Goal: Task Accomplishment & Management: Manage account settings

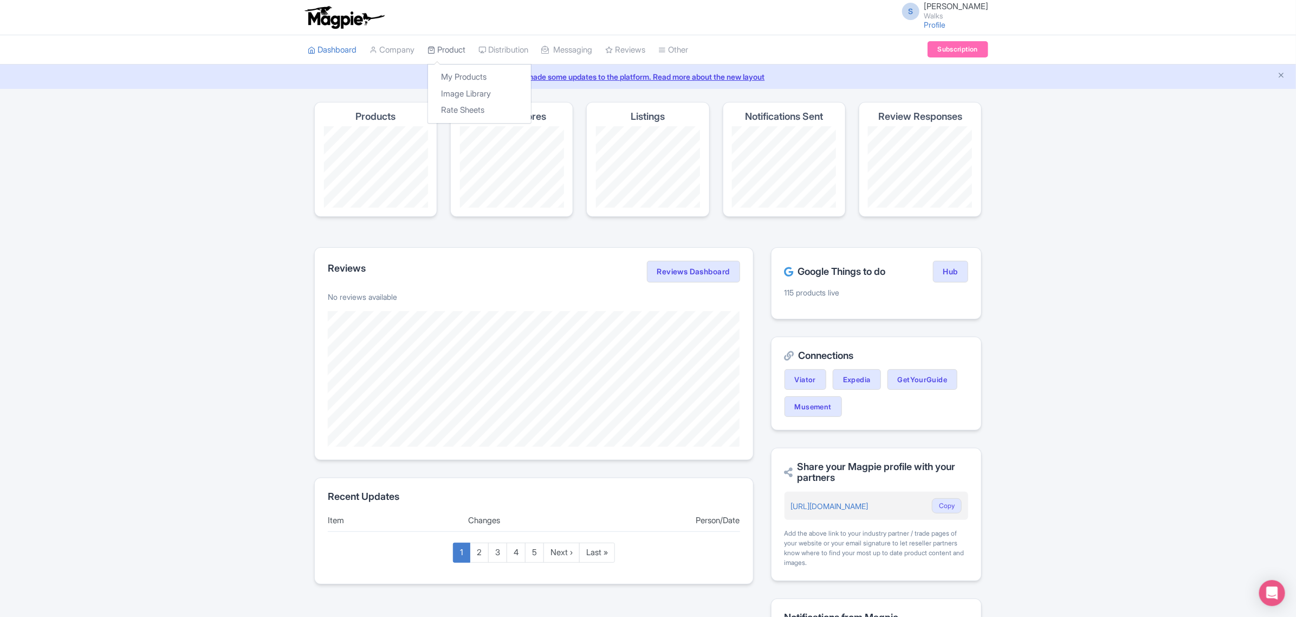
click at [465, 48] on link "Product" at bounding box center [447, 50] width 38 height 30
click at [469, 73] on link "My Products" at bounding box center [479, 77] width 103 height 17
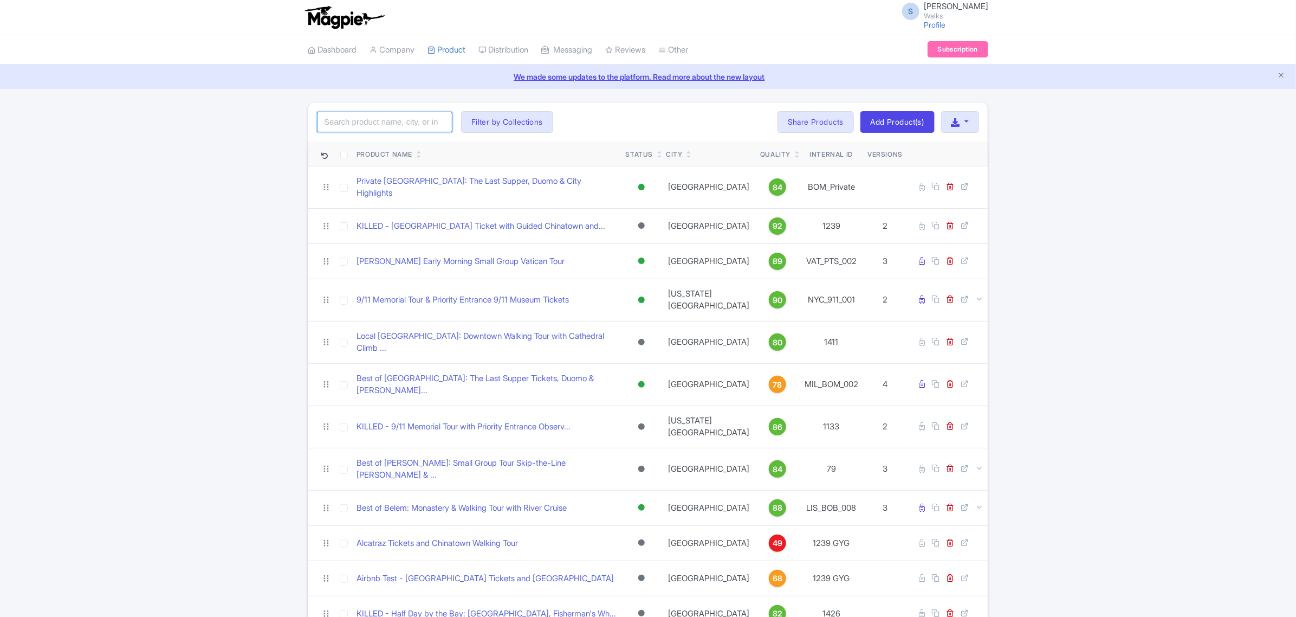
click at [422, 119] on input "search" at bounding box center [384, 122] width 135 height 21
paste input "ROM_PAR_006"
type input "ROM_PAR_006"
click button "Search" at bounding box center [0, 0] width 0 height 0
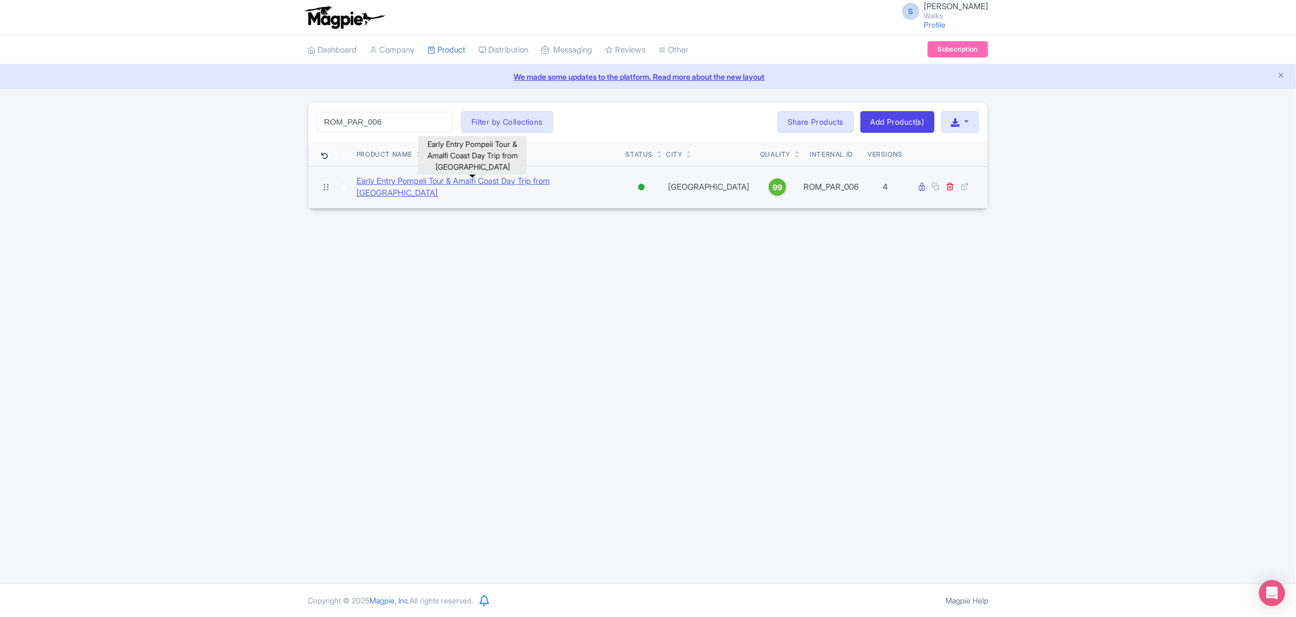
click at [462, 183] on link "Early Entry Pompeii Tour & Amalfi Coast Day Trip from Rome" at bounding box center [487, 187] width 261 height 24
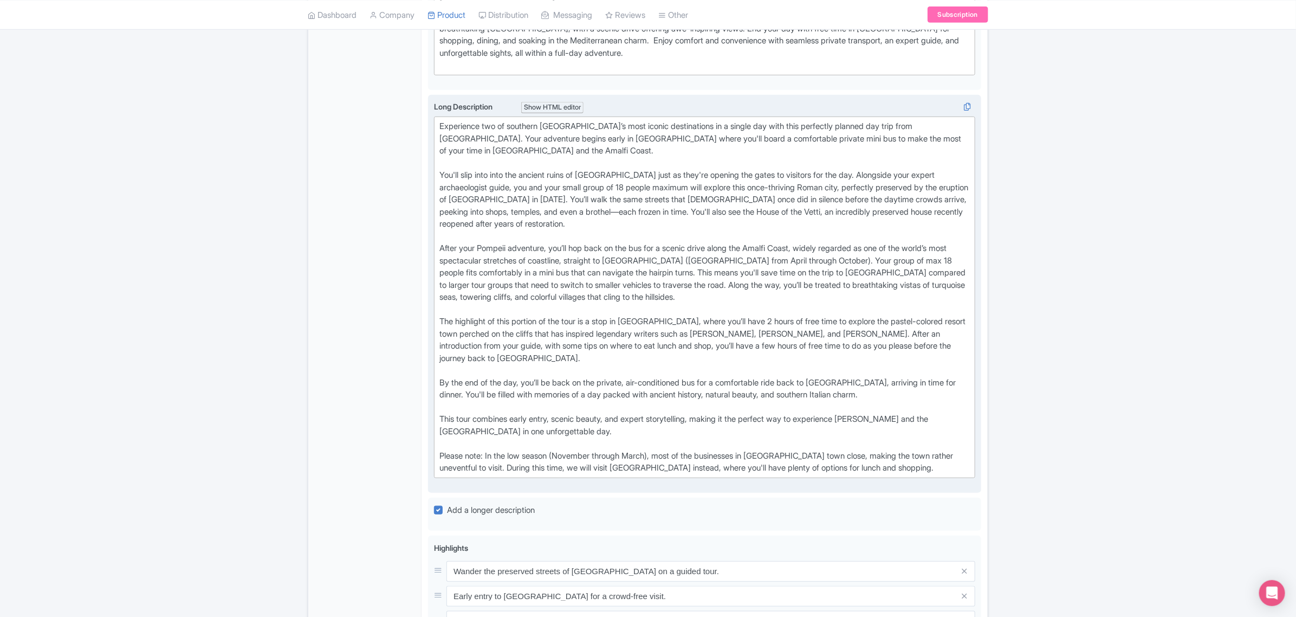
scroll to position [406, 0]
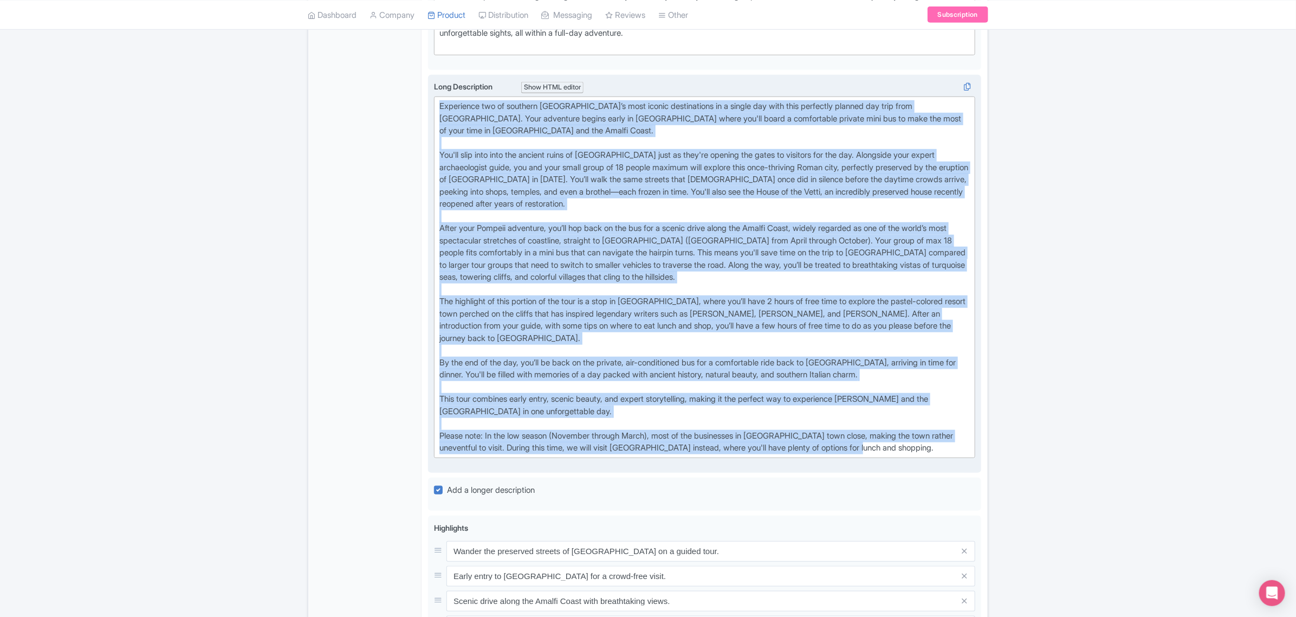
drag, startPoint x: 929, startPoint y: 424, endPoint x: 435, endPoint y: 80, distance: 602.3
click at [435, 81] on div "Long Description i Show HTML editor Bold Italic Strikethrough Link Heading Quot…" at bounding box center [704, 269] width 541 height 377
copy div "Experience two of southern Italy’s most iconic destinations in a single day wit…"
click at [641, 419] on div "Experience two of southern Italy’s most iconic destinations in a single day wit…" at bounding box center [704, 277] width 531 height 354
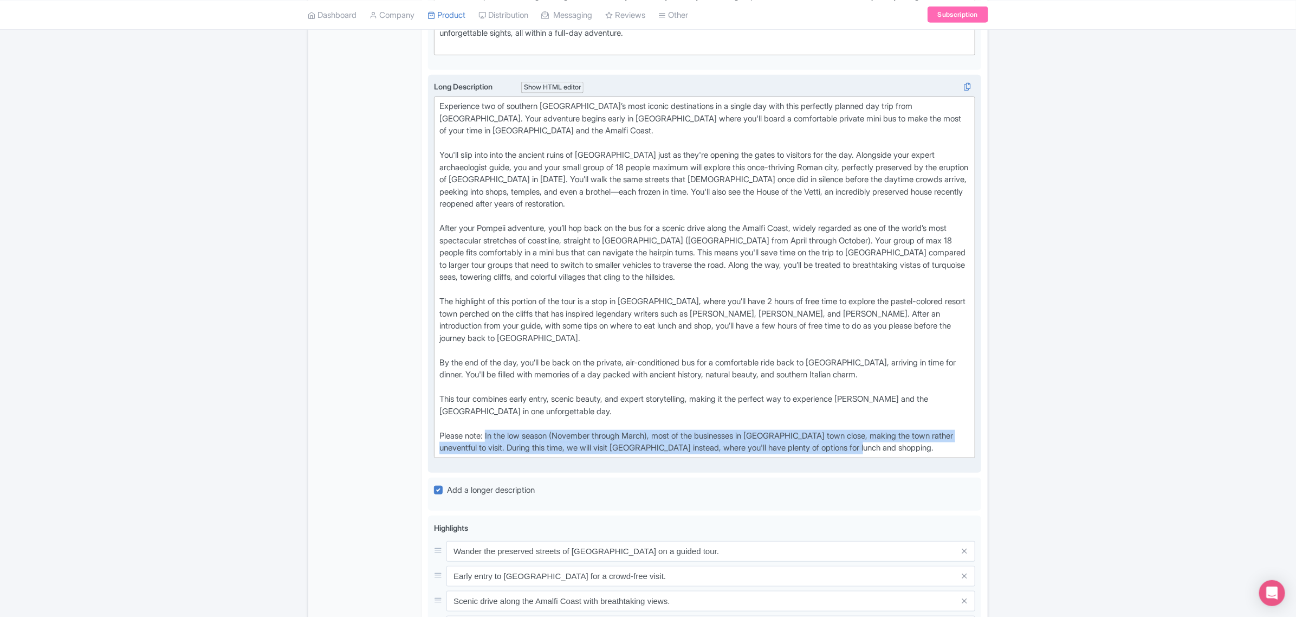
drag, startPoint x: 926, startPoint y: 421, endPoint x: 489, endPoint y: 408, distance: 436.4
click at [489, 408] on div "Experience two of southern Italy’s most iconic destinations in a single day wit…" at bounding box center [704, 277] width 531 height 354
type trix-editor "<div>Experience two of southern Italy’s most iconic destinations in a single da…"
copy div "In the low season (November through March), most of the businesses in Positano …"
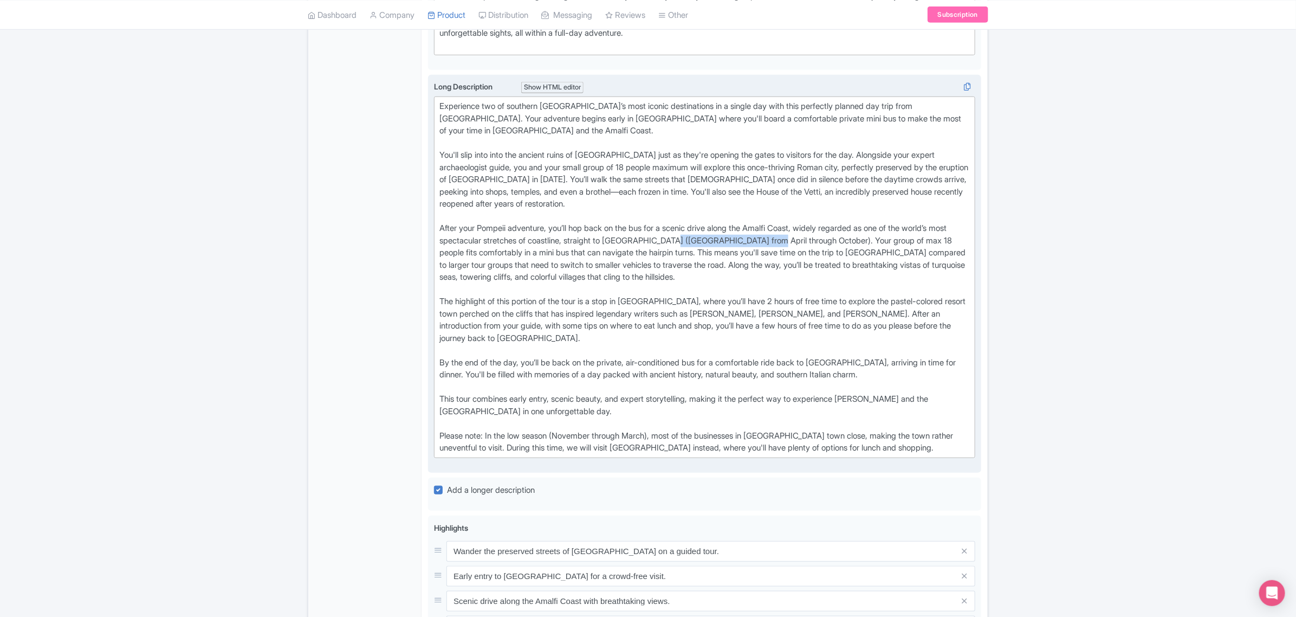
drag, startPoint x: 797, startPoint y: 215, endPoint x: 697, endPoint y: 218, distance: 99.7
click at [697, 218] on div "Experience two of southern Italy’s most iconic destinations in a single day wit…" at bounding box center [704, 277] width 531 height 354
copy div "from April through Octobe"
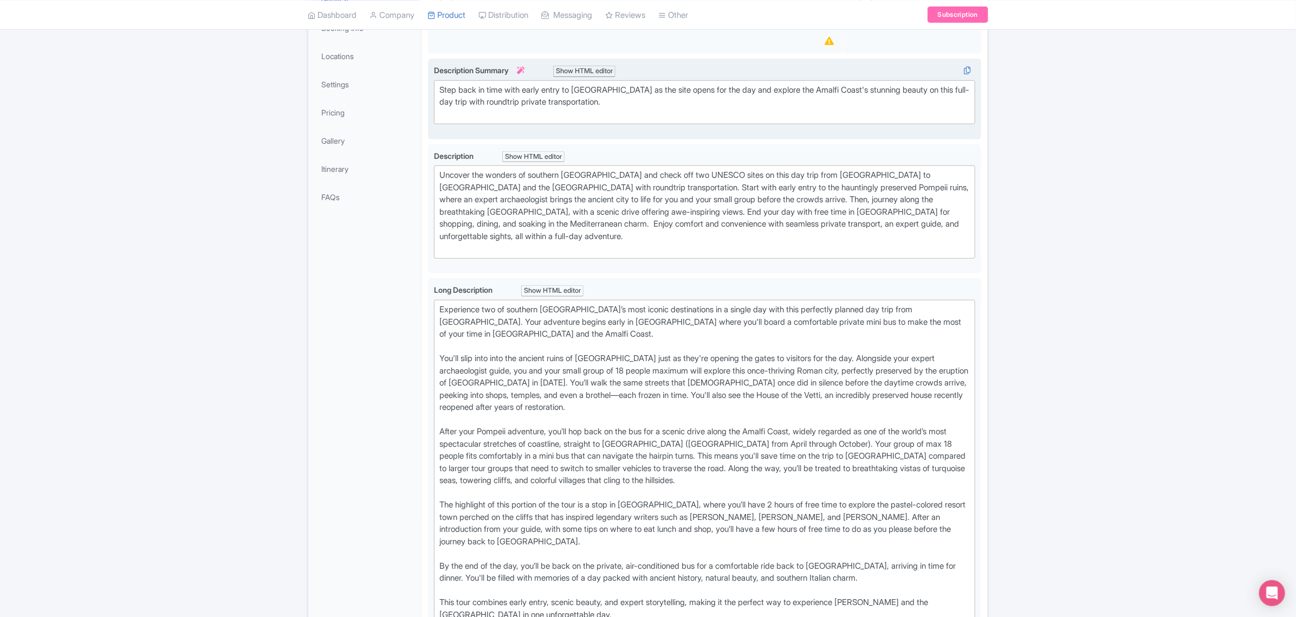
scroll to position [215, 0]
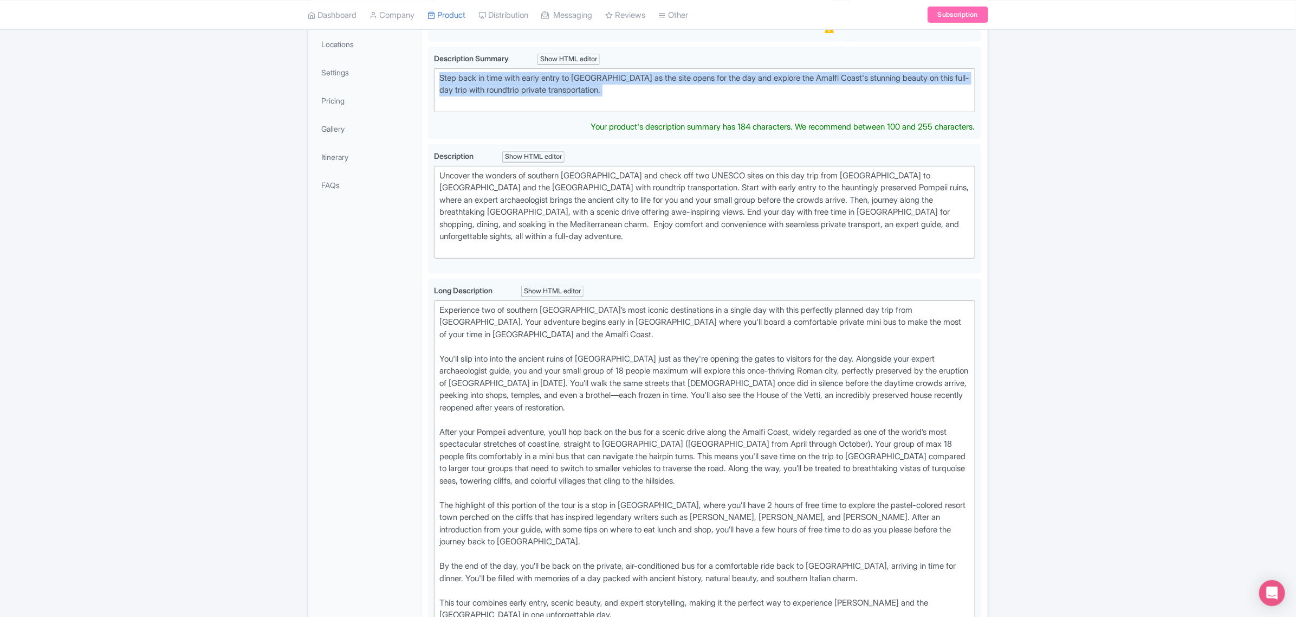
drag, startPoint x: 606, startPoint y: 104, endPoint x: 424, endPoint y: 79, distance: 183.2
click at [424, 79] on div "Early Entry Pompeii Tour & Amalfi Coast Day Trip from Rome Name * i Early Entry…" at bounding box center [705, 571] width 566 height 1209
type trix-editor "<div>Step back in time with early entry to Pompeii as the site opens for the da…"
copy div "Step back in time with early entry to Pompeii as the site opens for the day and…"
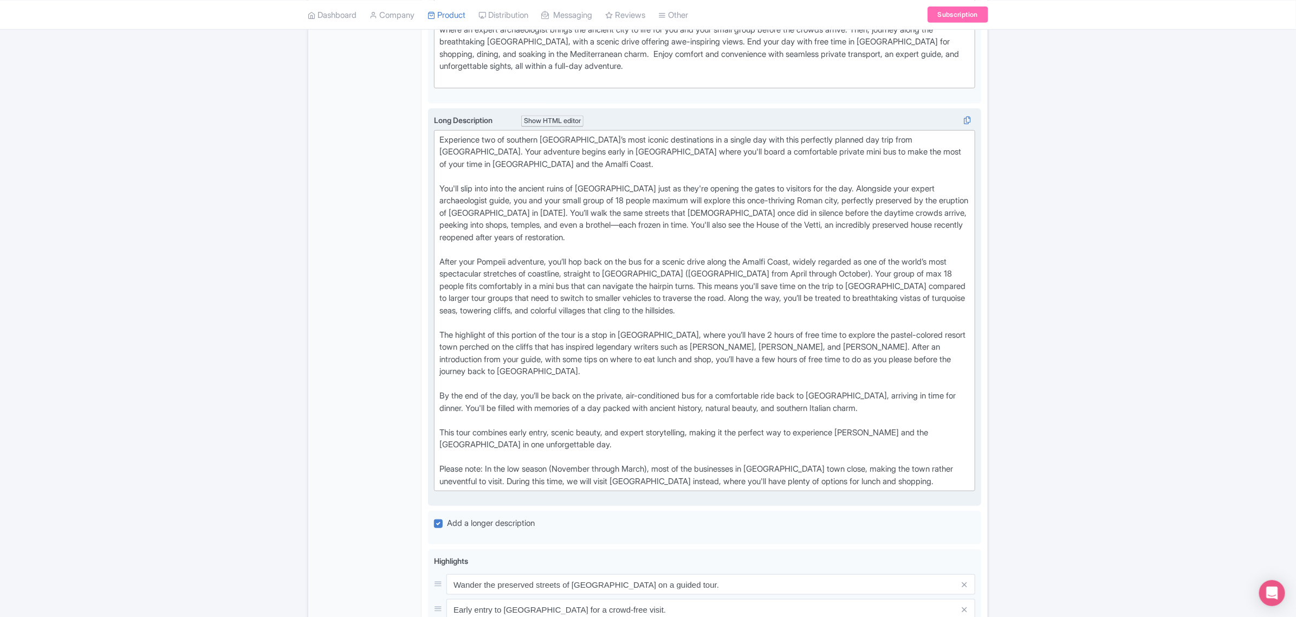
scroll to position [418, 0]
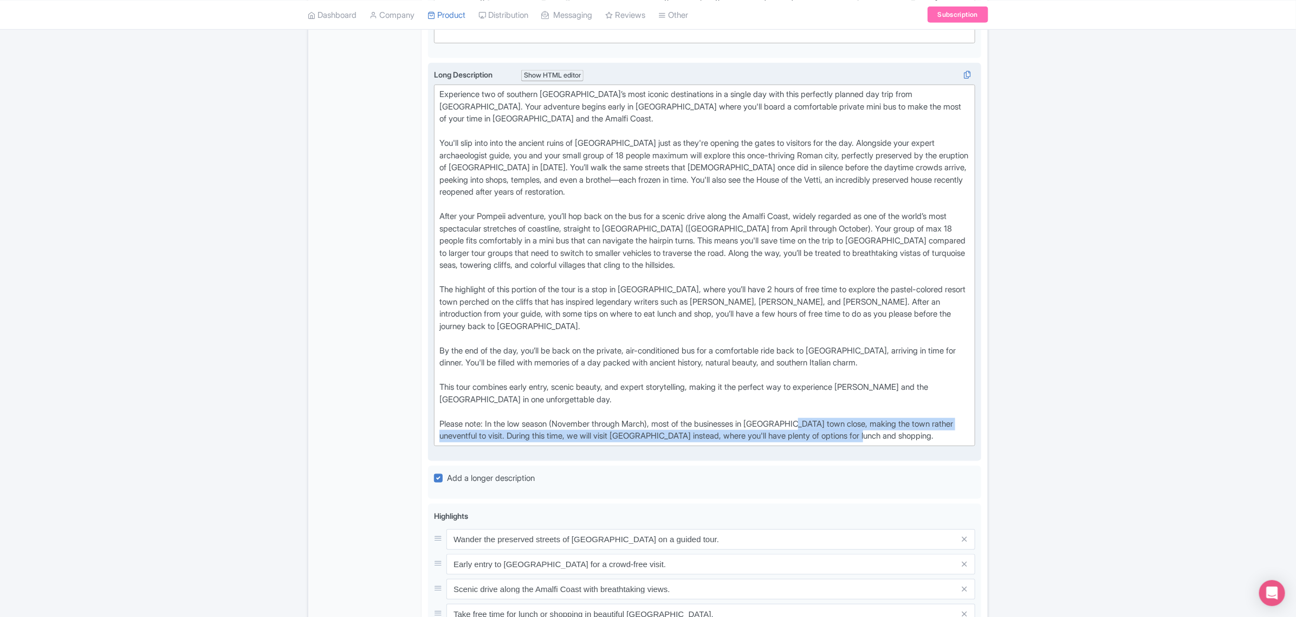
drag, startPoint x: 927, startPoint y: 422, endPoint x: 810, endPoint y: 396, distance: 119.4
click at [810, 396] on div "Experience two of southern Italy’s most iconic destinations in a single day wit…" at bounding box center [704, 265] width 531 height 354
copy div "wn close, making the town rather uneventful to visit. During this time, we will…"
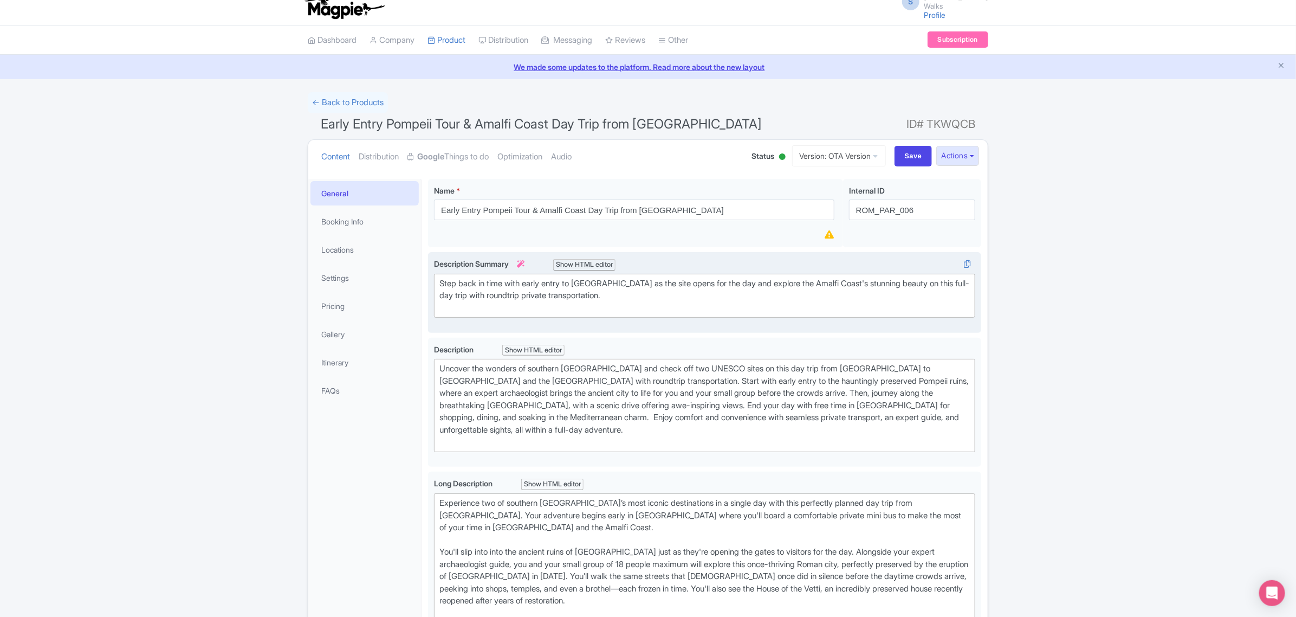
scroll to position [0, 0]
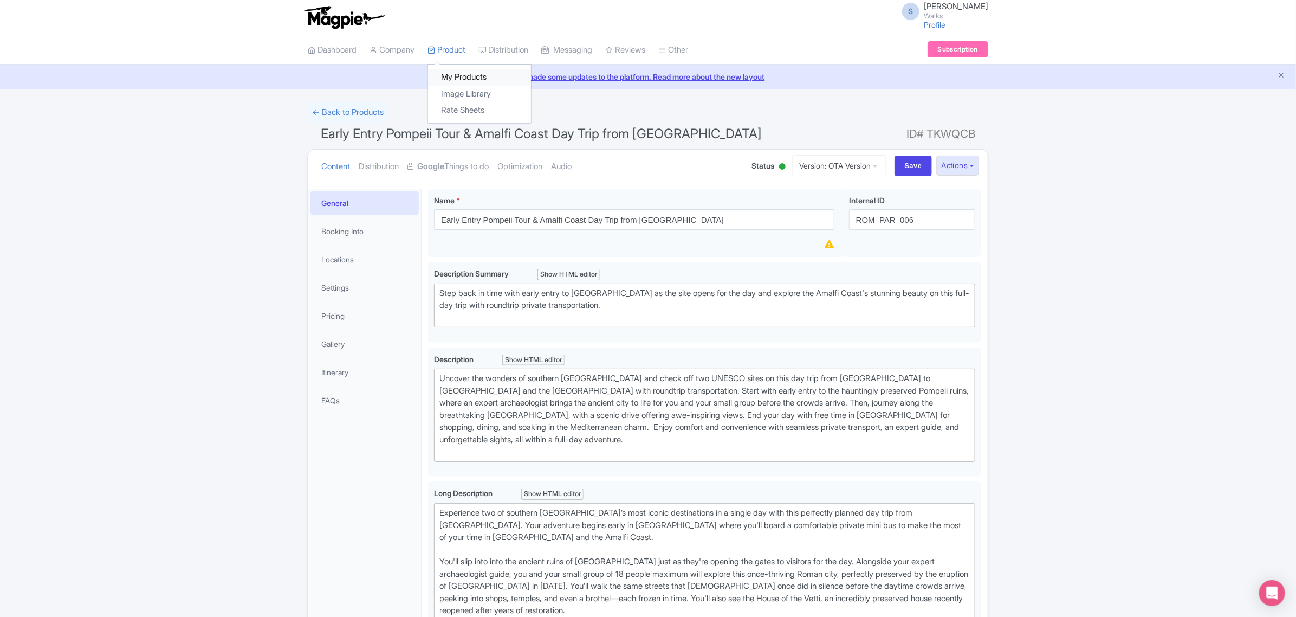
click at [460, 75] on link "My Products" at bounding box center [479, 77] width 103 height 17
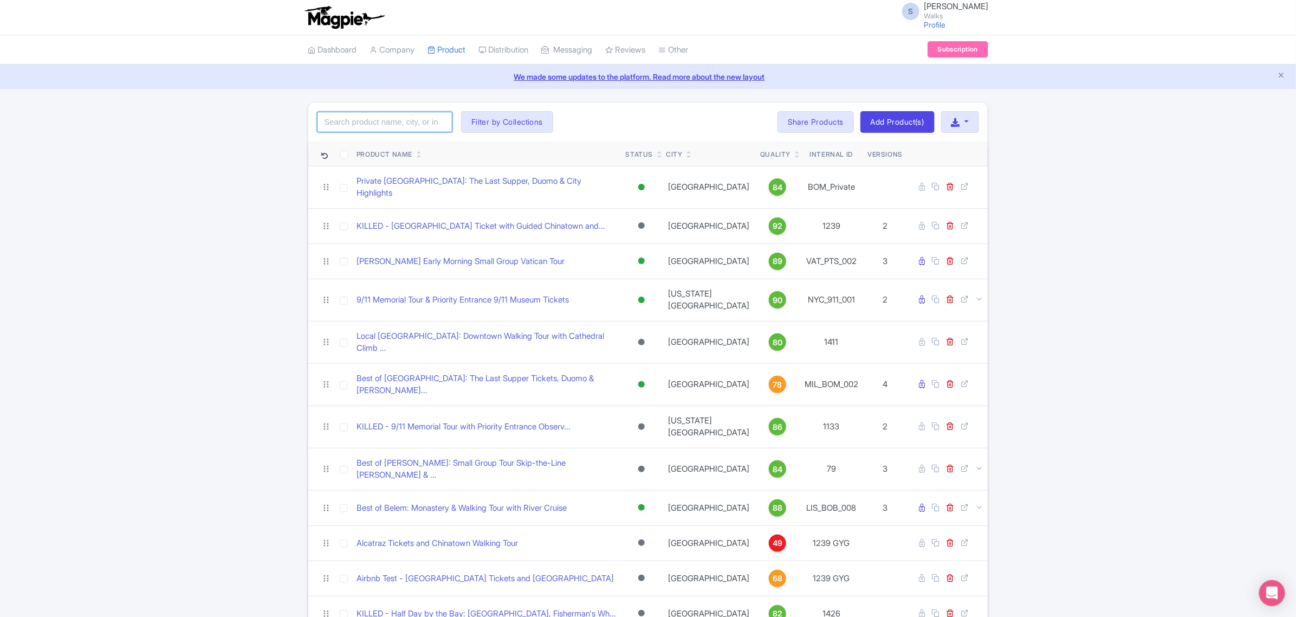
click at [442, 126] on input "search" at bounding box center [384, 122] width 135 height 21
paste input "PRD120845"
click button "Search" at bounding box center [0, 0] width 0 height 0
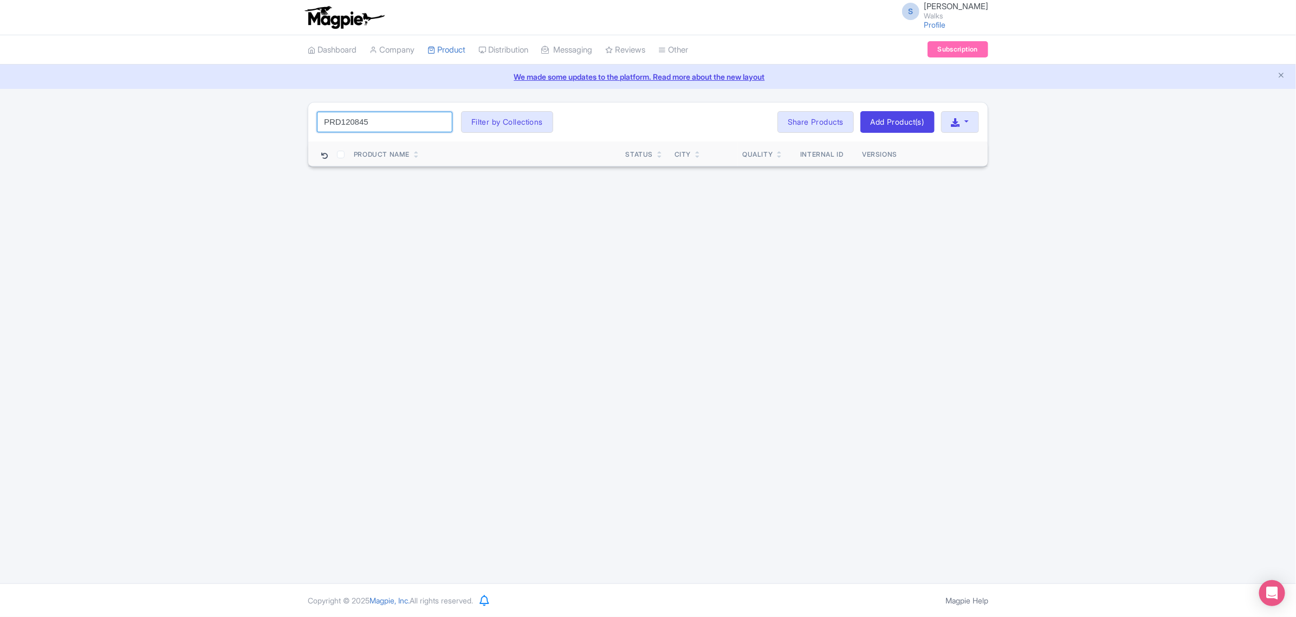
drag, startPoint x: 378, startPoint y: 121, endPoint x: 294, endPoint y: 126, distance: 83.6
click at [294, 126] on div "PRD120845 Search Filter by Collections Amsterdam Athens Barcelona Bologna Borde…" at bounding box center [648, 134] width 1296 height 65
paste input "omAm_Private"
type input "PomAm_Private"
click button "Search" at bounding box center [0, 0] width 0 height 0
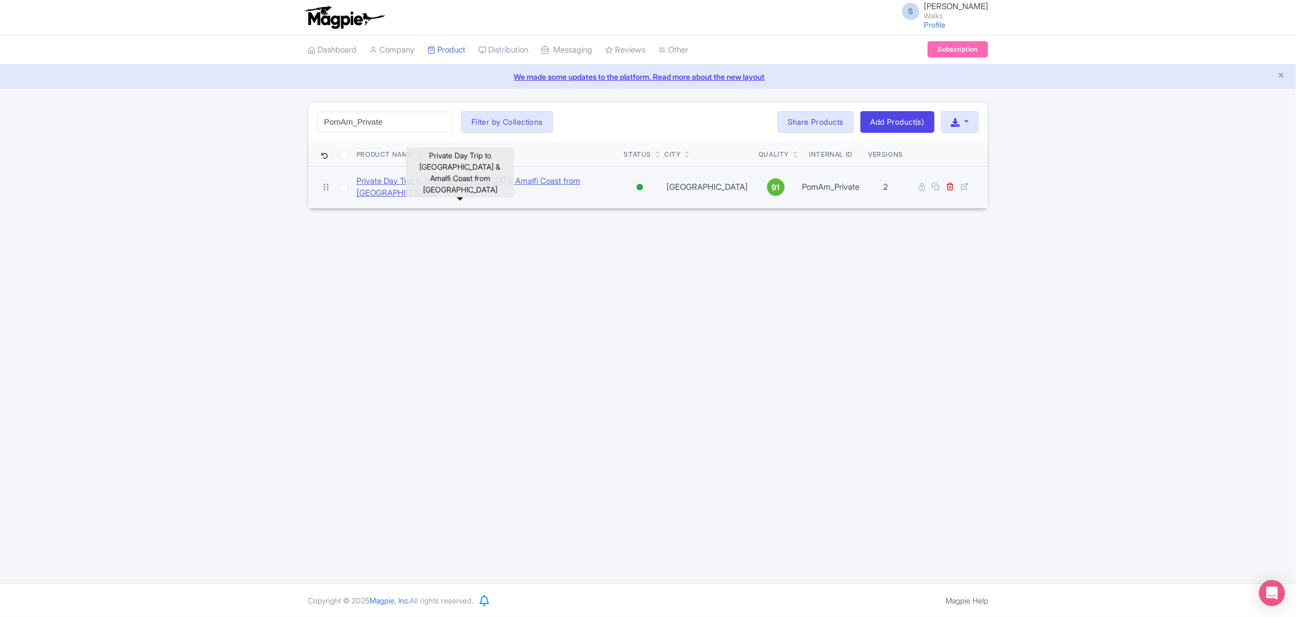
click at [508, 180] on link "Private Day Trip to [GEOGRAPHIC_DATA] & Amalfi Coast from [GEOGRAPHIC_DATA]" at bounding box center [486, 187] width 259 height 24
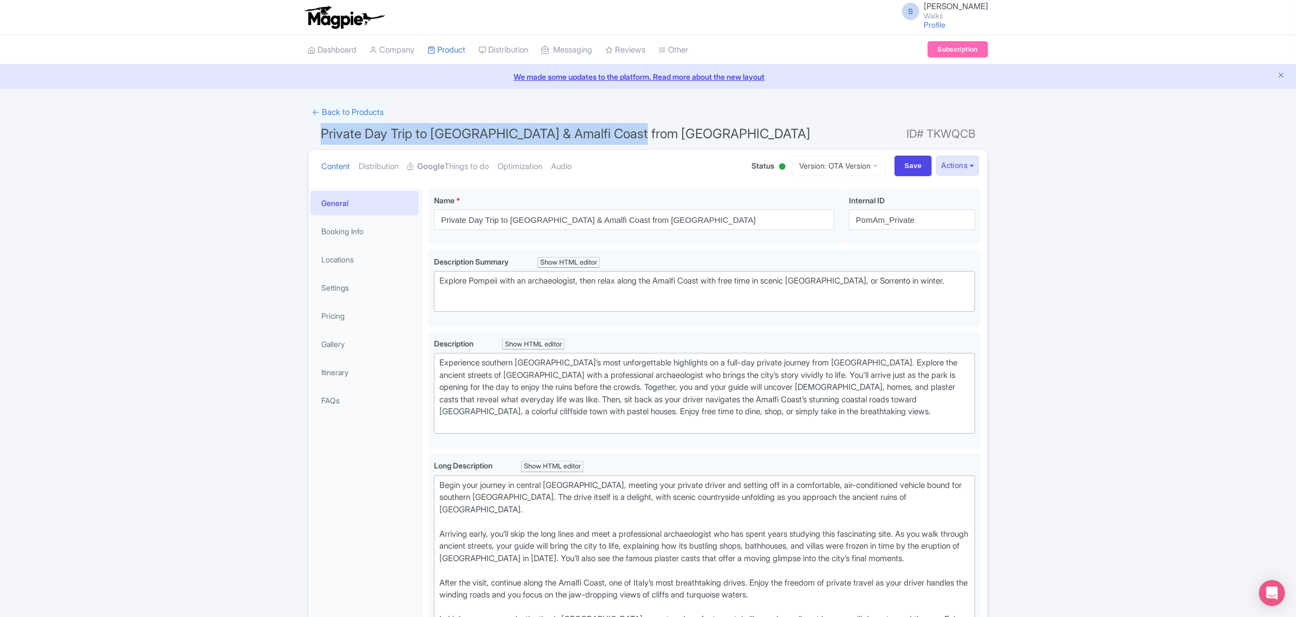
drag, startPoint x: 642, startPoint y: 132, endPoint x: 317, endPoint y: 132, distance: 325.1
click at [317, 132] on h1 "Private Day Trip to Pompeii & Amalfi Coast from Rome ID# TKWQCB" at bounding box center [648, 136] width 681 height 26
copy span "Private Day Trip to [GEOGRAPHIC_DATA] & Amalfi Coast from [GEOGRAPHIC_DATA]"
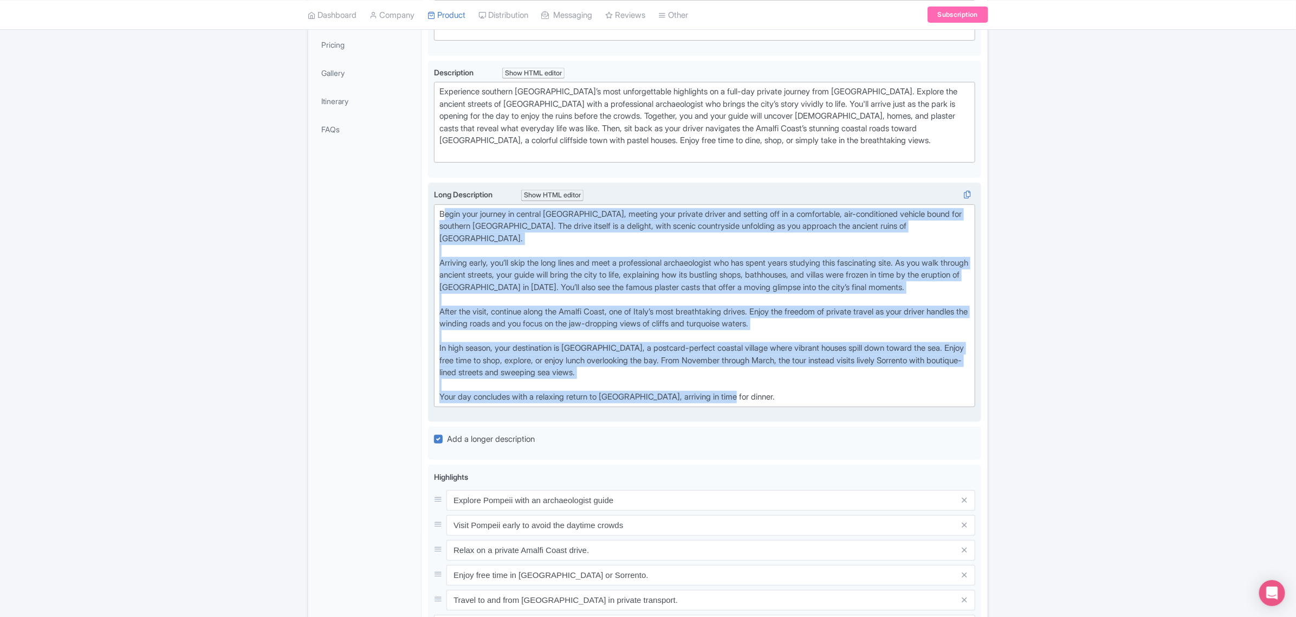
scroll to position [203, 0]
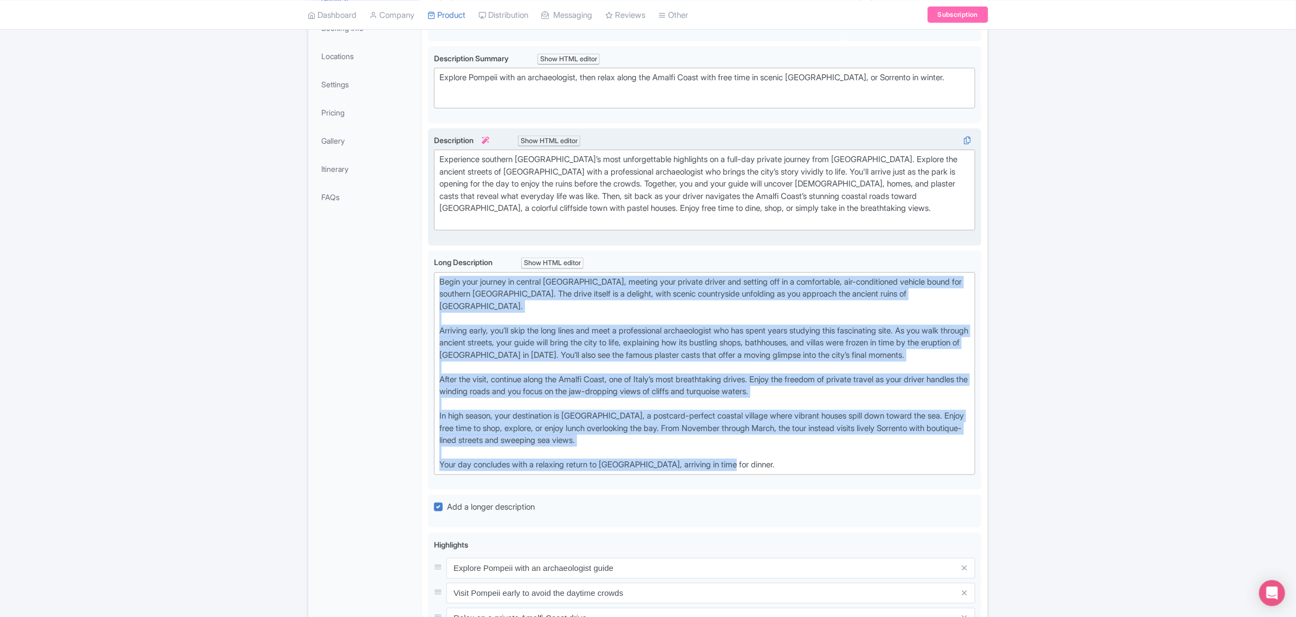
drag, startPoint x: 749, startPoint y: 396, endPoint x: 434, endPoint y: 212, distance: 364.7
click at [434, 212] on div "Private Day Trip to Pompeii & Amalfi Coast from Rome Name * i Private Day Trip …" at bounding box center [704, 448] width 553 height 927
type trix-editor "<div>Begin your journey in central Rome, meeting your private driver and settin…"
copy div "Begin your journey in central Rome, meeting your private driver and setting off…"
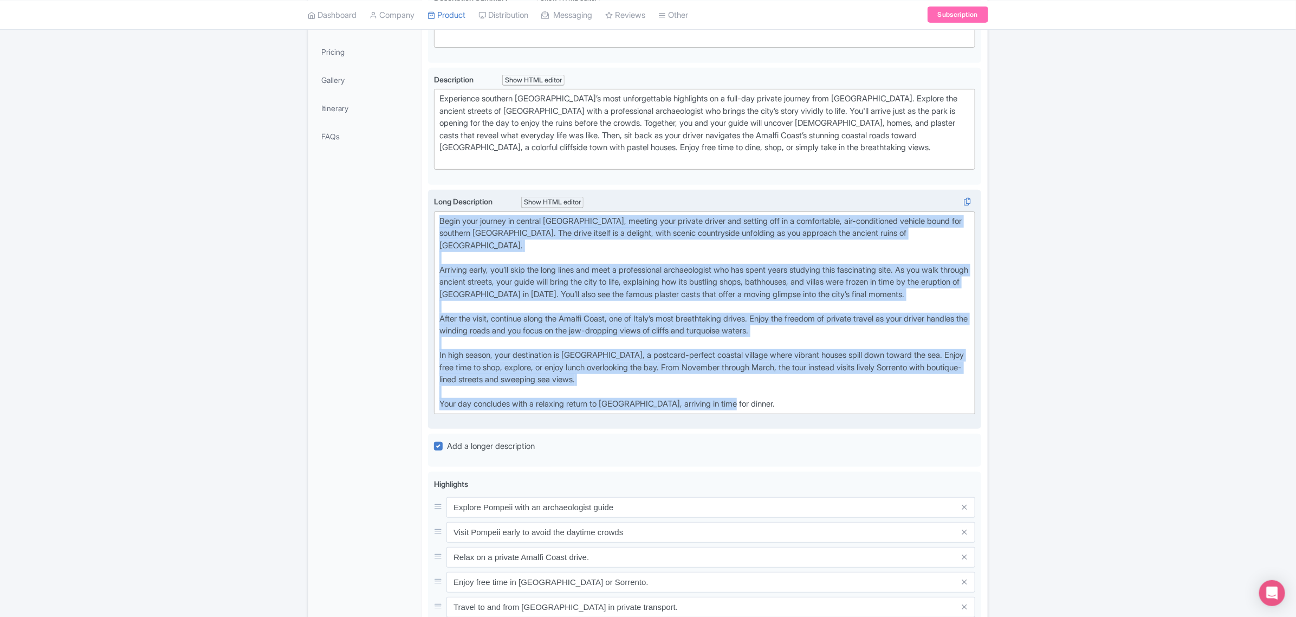
scroll to position [406, 0]
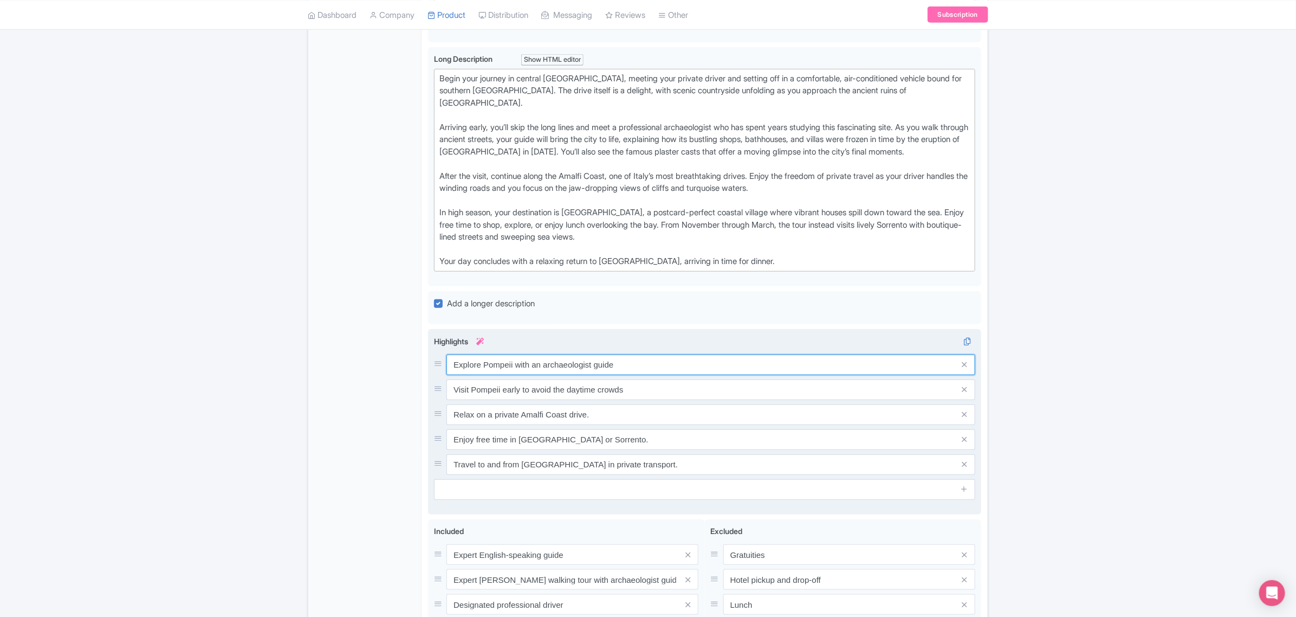
drag, startPoint x: 643, startPoint y: 365, endPoint x: 444, endPoint y: 380, distance: 199.5
click at [444, 380] on div "Explore Pompeii with an archaeologist guide Visit Pompeii early to avoid the da…" at bounding box center [704, 414] width 541 height 120
drag, startPoint x: 631, startPoint y: 382, endPoint x: 456, endPoint y: 384, distance: 175.0
click at [456, 384] on input "Visit Pompeii early to avoid the daytime crowds" at bounding box center [711, 389] width 529 height 21
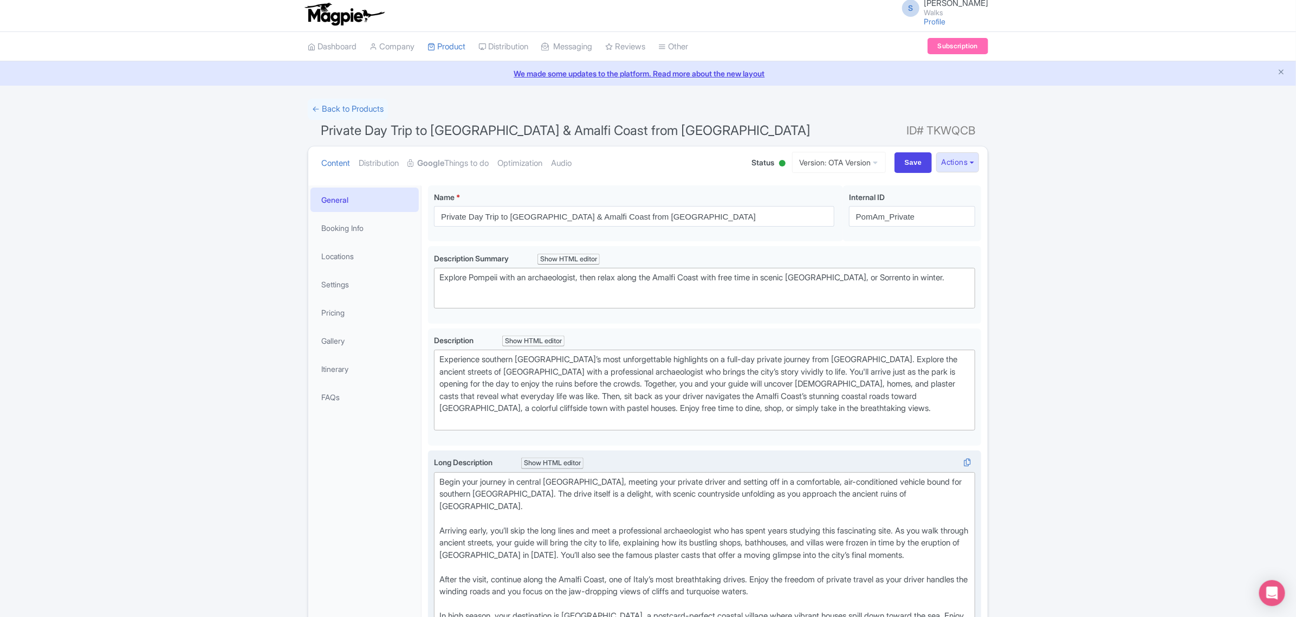
scroll to position [0, 0]
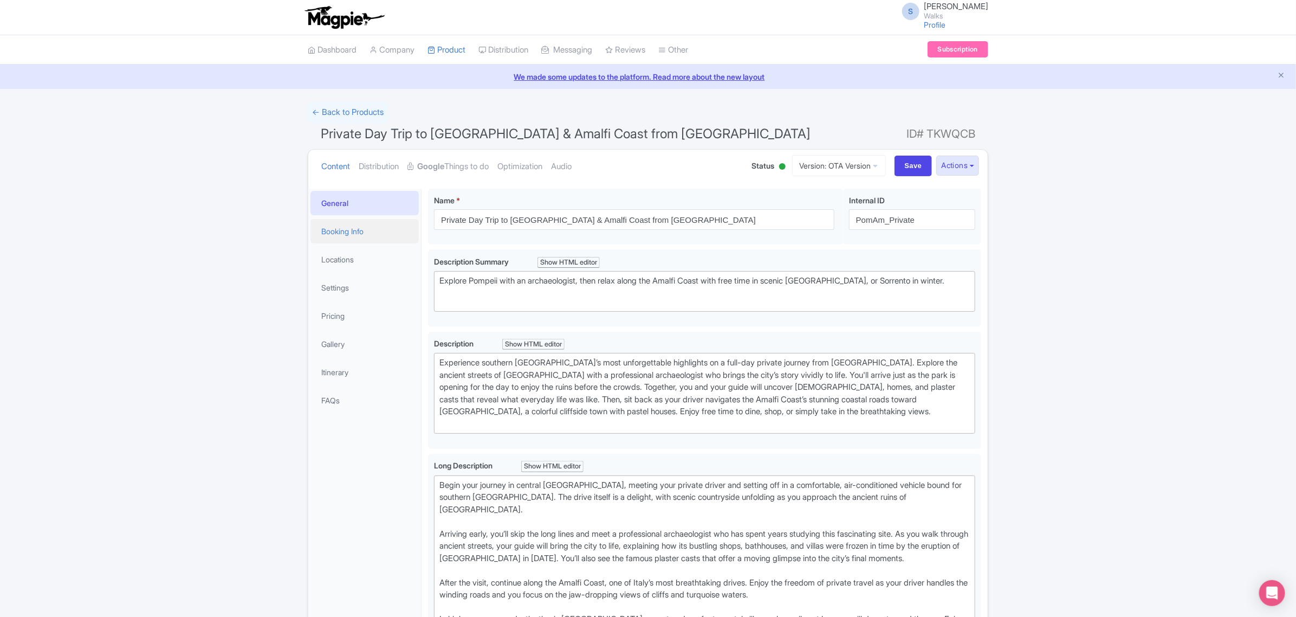
click at [363, 237] on link "Booking Info" at bounding box center [365, 231] width 108 height 24
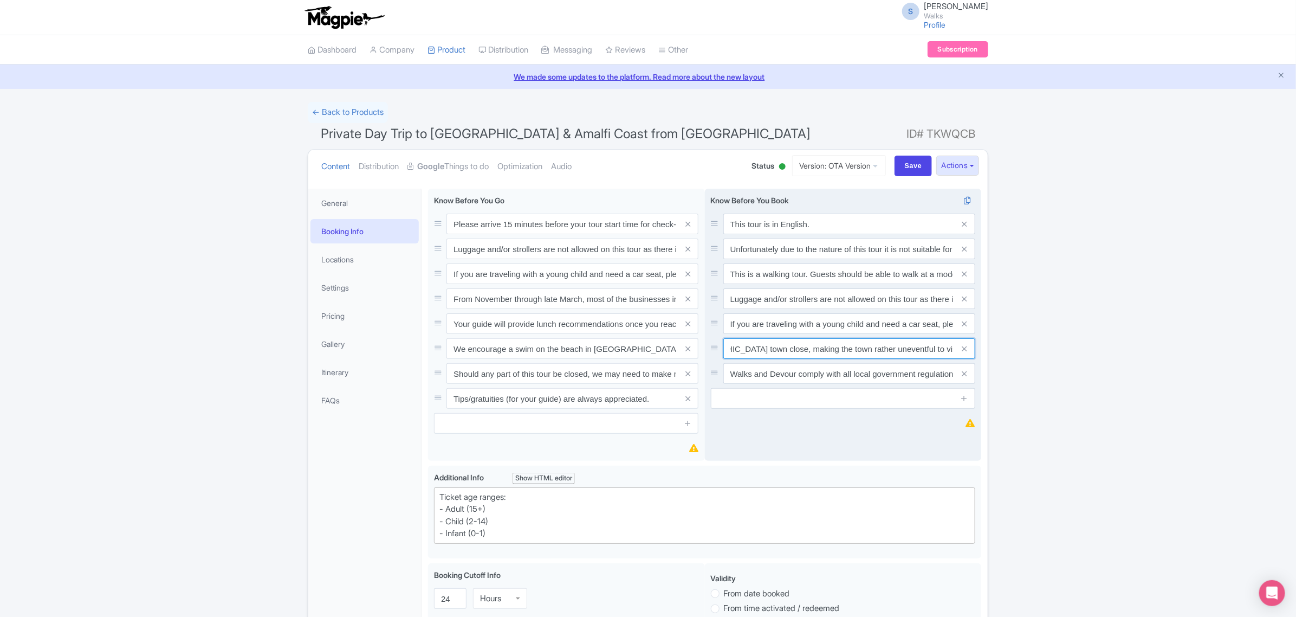
scroll to position [0, 458]
drag, startPoint x: 934, startPoint y: 351, endPoint x: 960, endPoint y: 351, distance: 26.6
click at [960, 351] on div "Please note: In the low season (November through late March), most of the busin…" at bounding box center [849, 348] width 252 height 21
click at [965, 348] on icon at bounding box center [964, 349] width 5 height 8
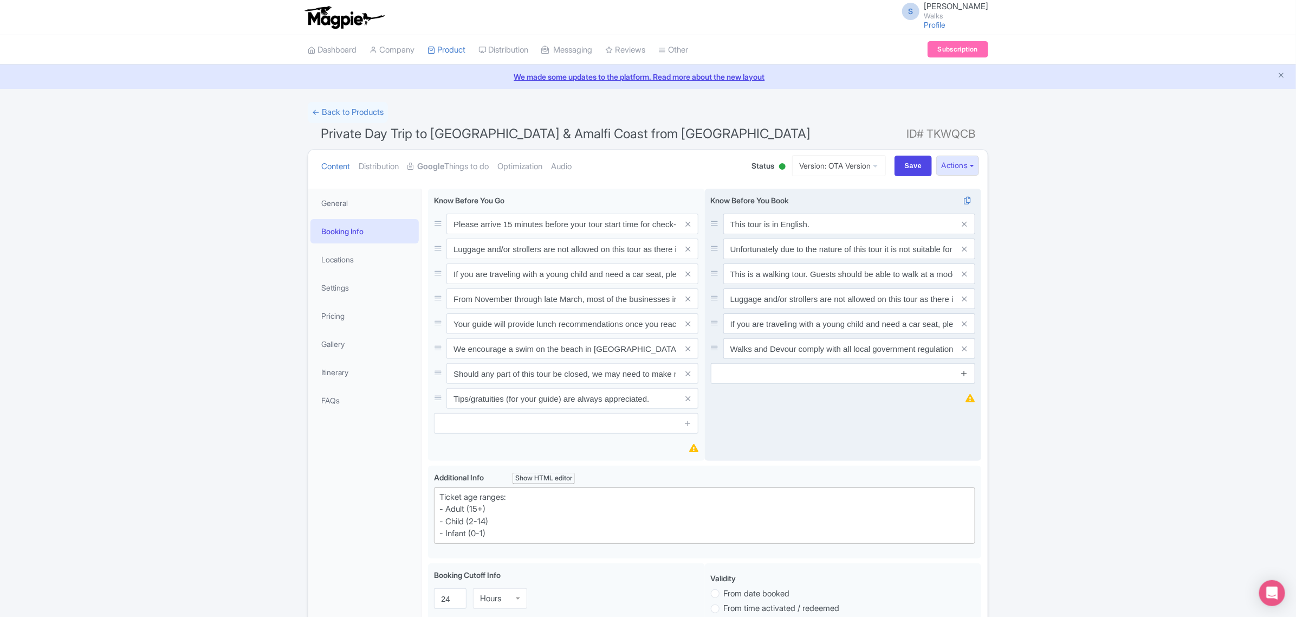
click at [965, 374] on icon at bounding box center [964, 373] width 8 height 8
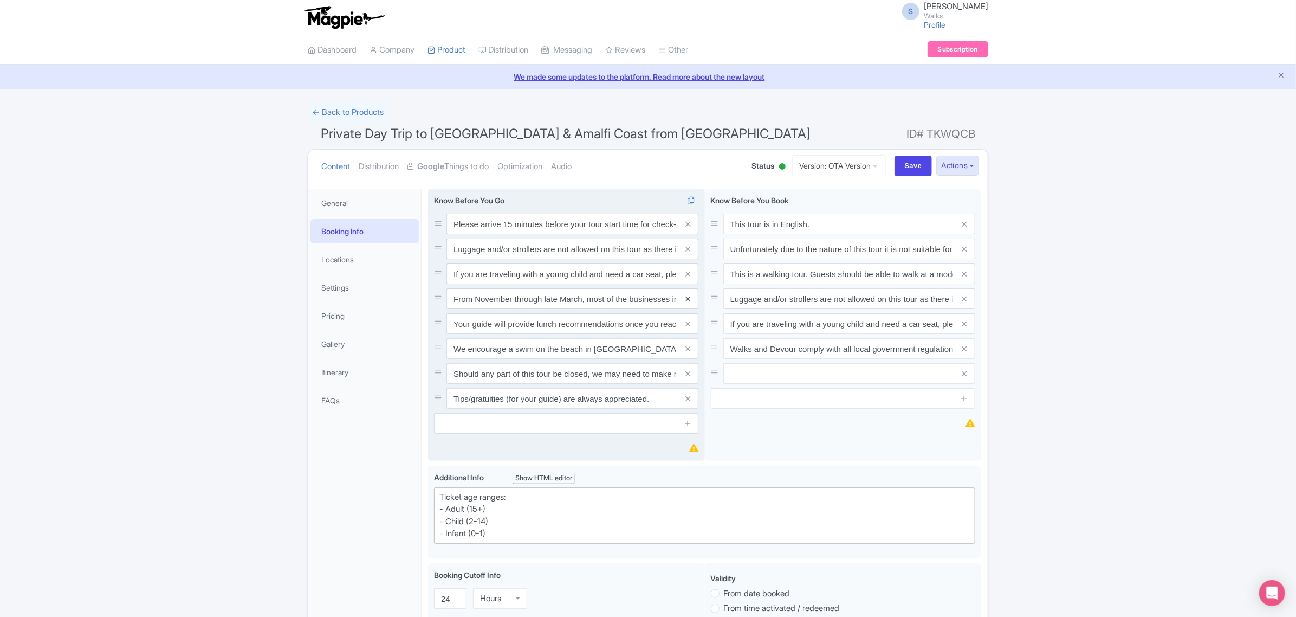
click at [686, 298] on icon at bounding box center [687, 299] width 5 height 8
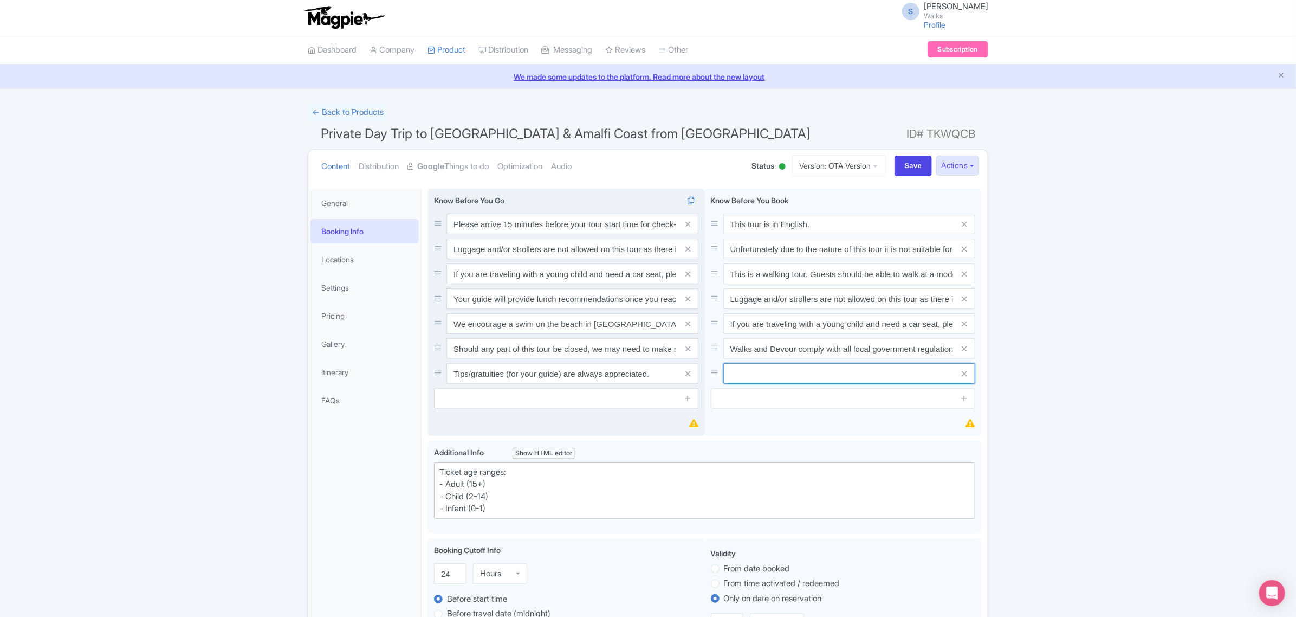
click at [735, 370] on input "text" at bounding box center [849, 373] width 252 height 21
paste input "Please note: In the low season (November through March), most of the businesses…"
type input "Please note: In the low season (November through March), most of the businesses…"
click at [690, 399] on icon at bounding box center [688, 398] width 8 height 8
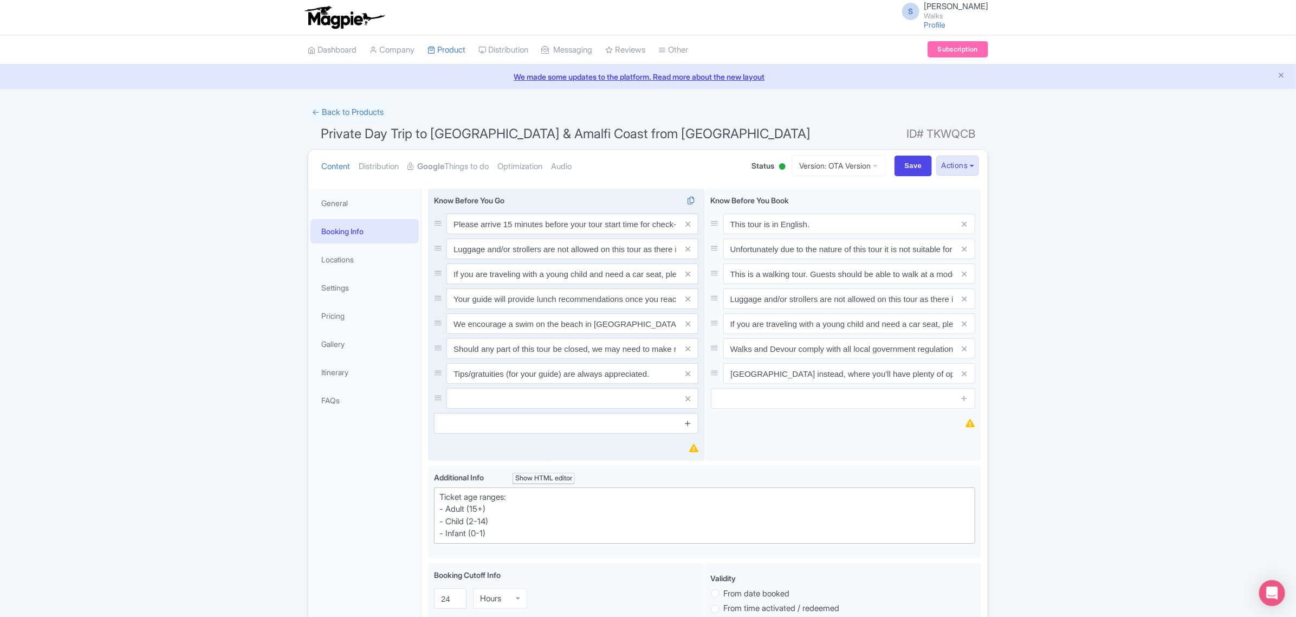
scroll to position [0, 0]
click at [634, 398] on input "text" at bounding box center [573, 398] width 252 height 21
paste input "Please note: In the low season (November through March), most of the businesses…"
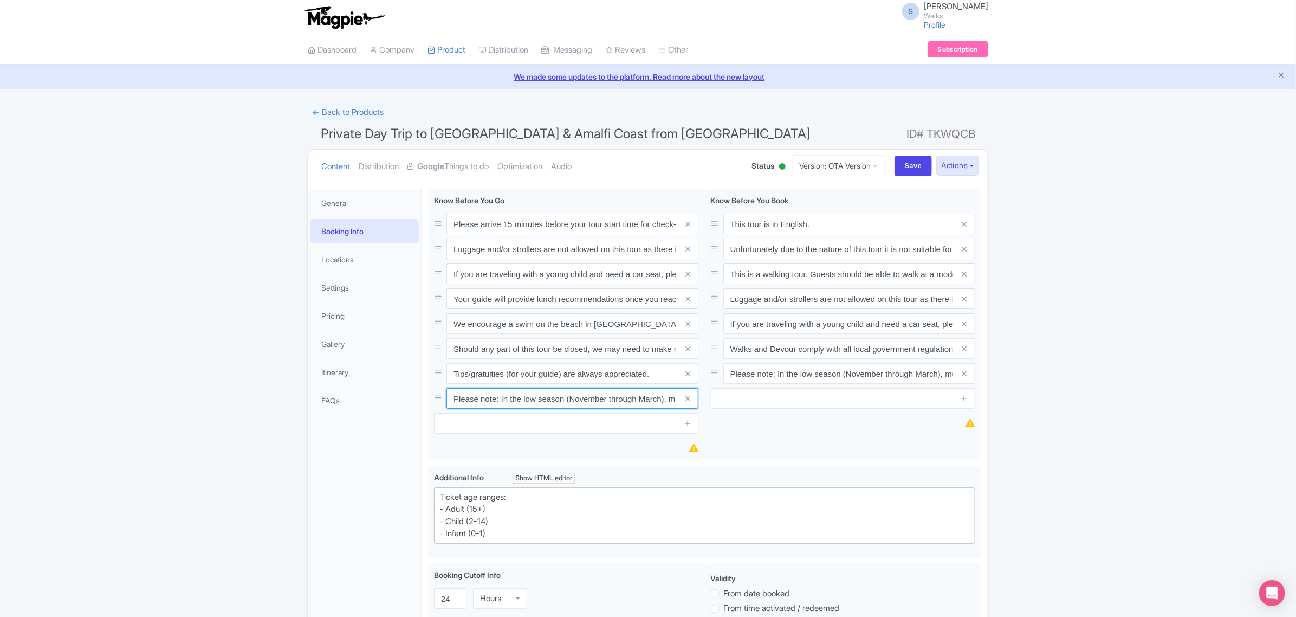
scroll to position [0, 694]
type input "Please note: In the low season (November through March), most of the businesses…"
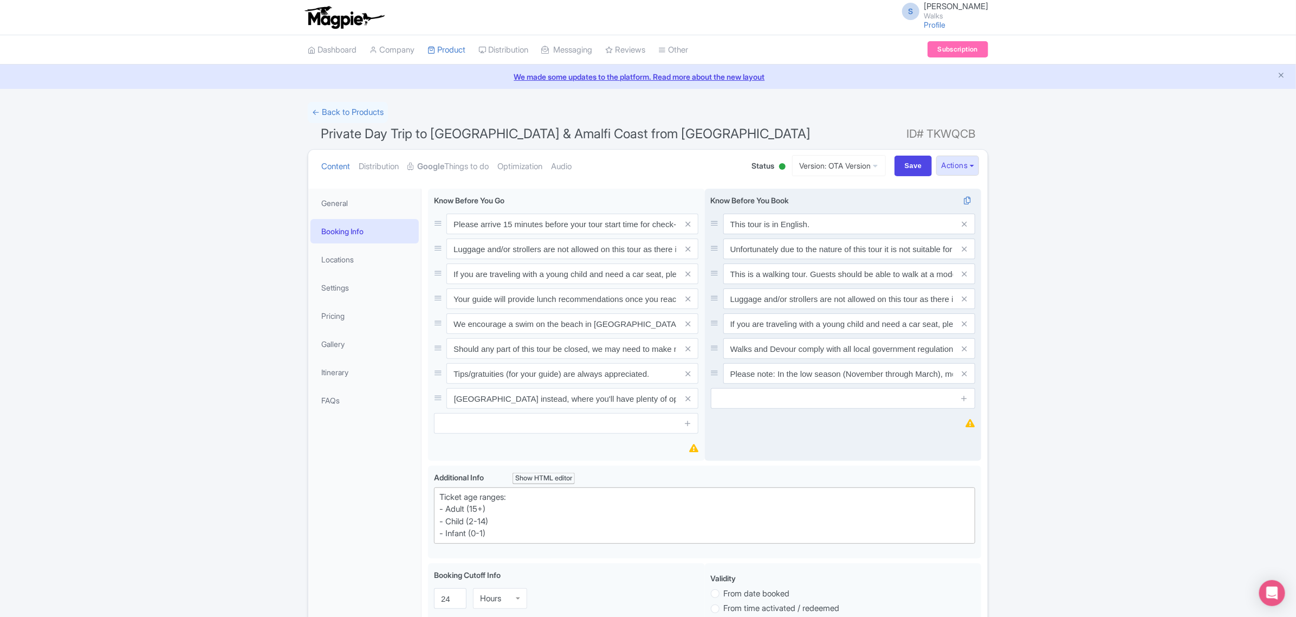
scroll to position [0, 0]
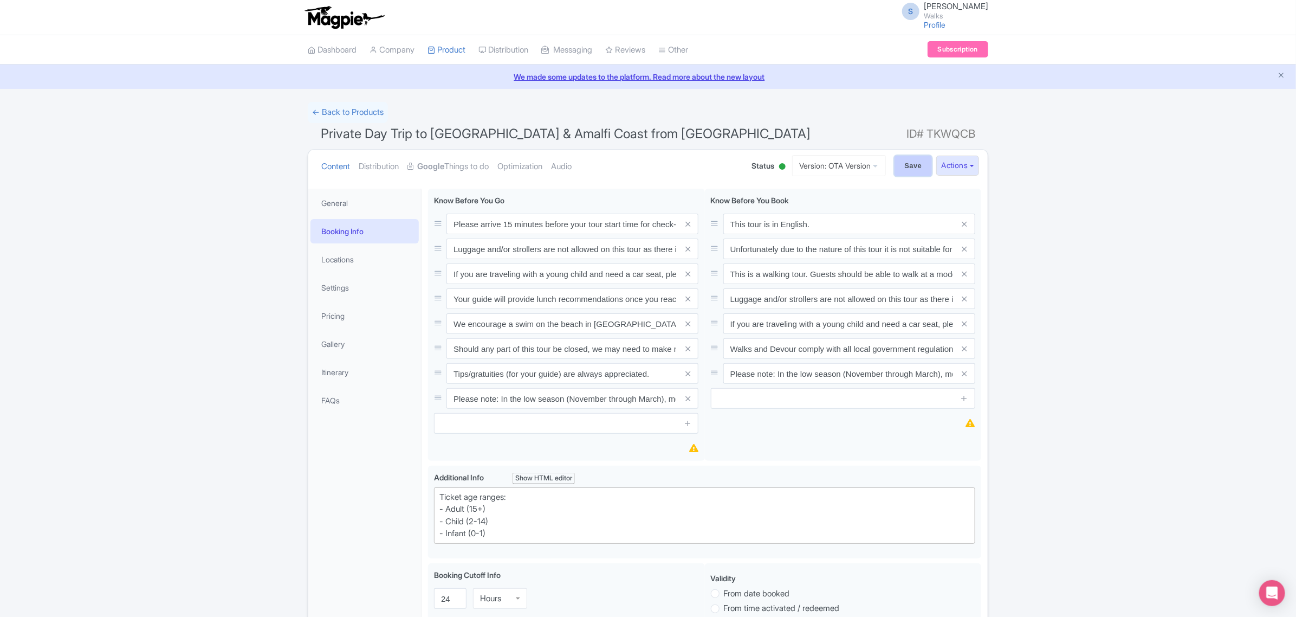
click at [912, 169] on input "Save" at bounding box center [914, 166] width 38 height 21
type input "Saving..."
click at [906, 171] on input "Save" at bounding box center [914, 166] width 38 height 21
type input "Saving..."
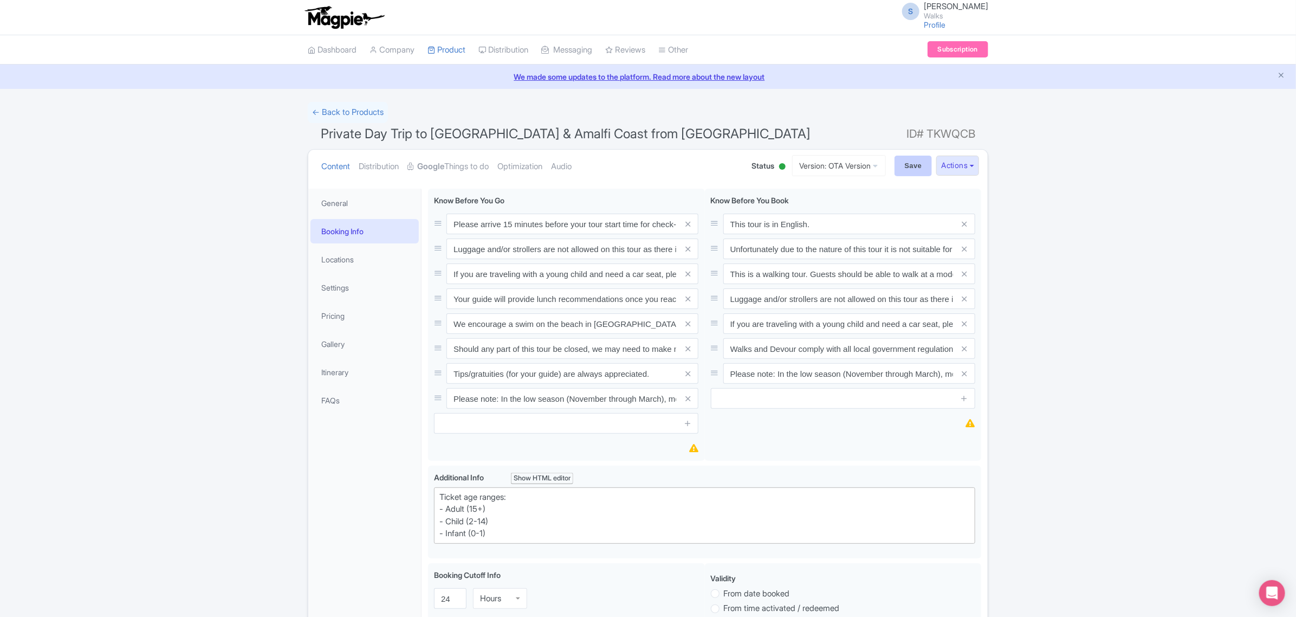
type input "Saving..."
click at [450, 76] on link "My Products" at bounding box center [479, 77] width 103 height 17
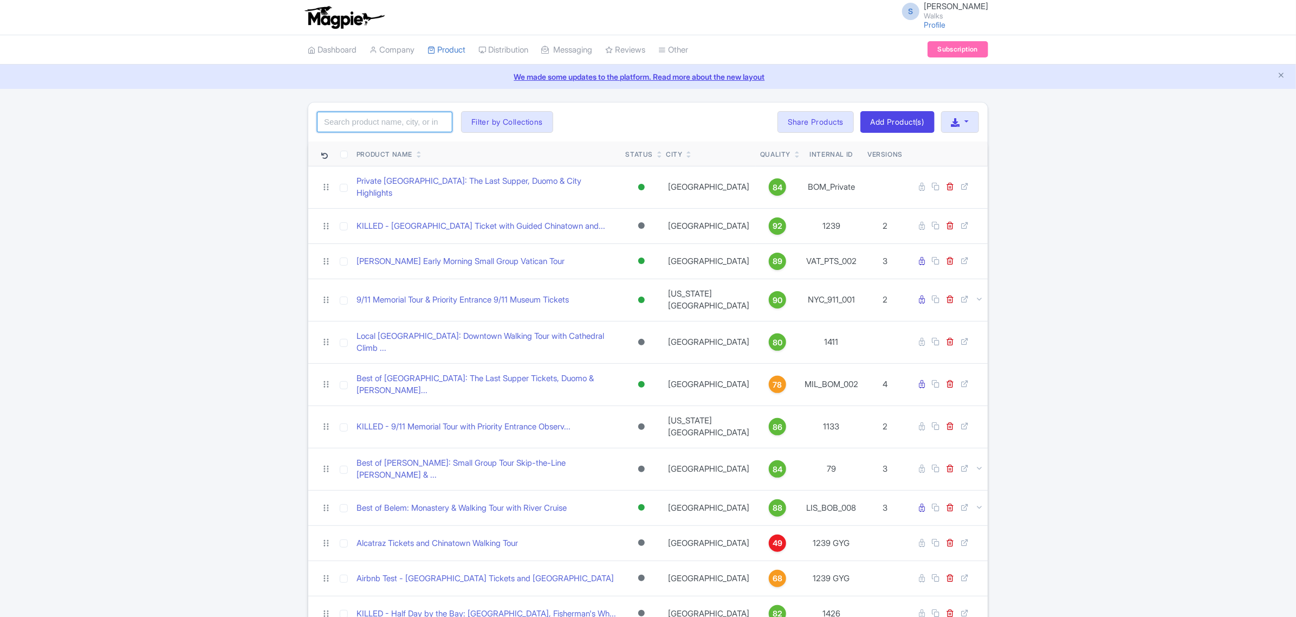
click at [419, 118] on input "search" at bounding box center [384, 122] width 135 height 21
paste input "MAD_SCC_008"
type input "MAD_SCC_008"
click button "Search" at bounding box center [0, 0] width 0 height 0
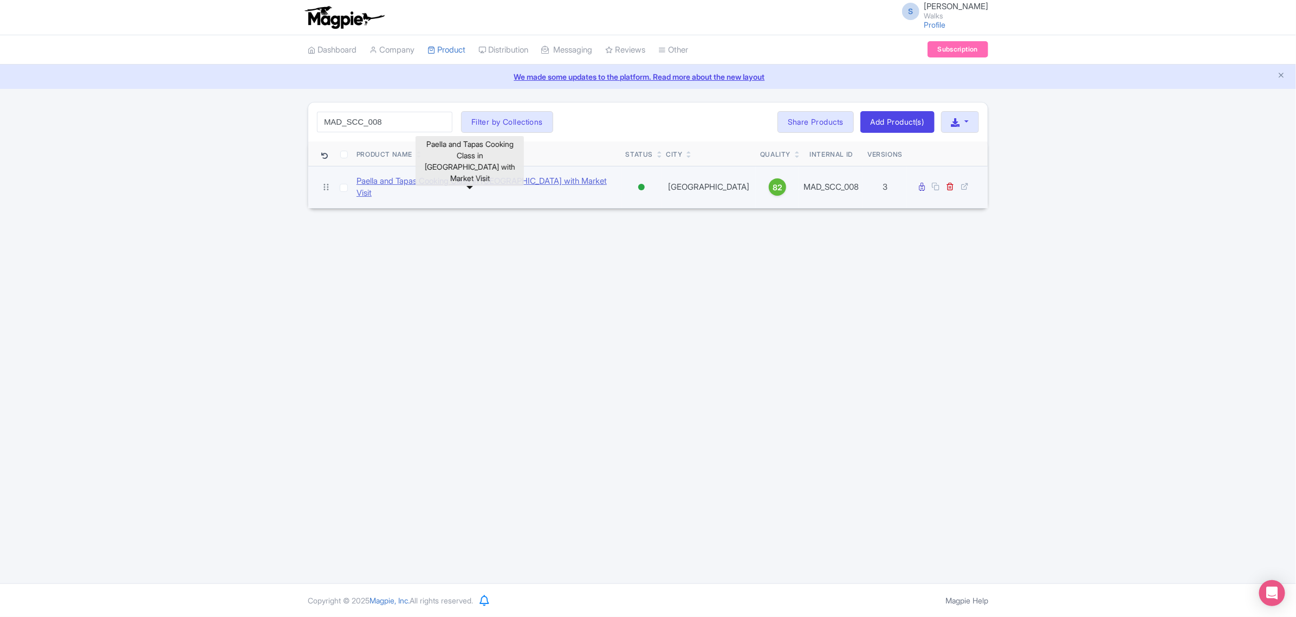
click at [415, 179] on link "Paella and Tapas Cooking Class in [GEOGRAPHIC_DATA] with Market Visit" at bounding box center [487, 187] width 261 height 24
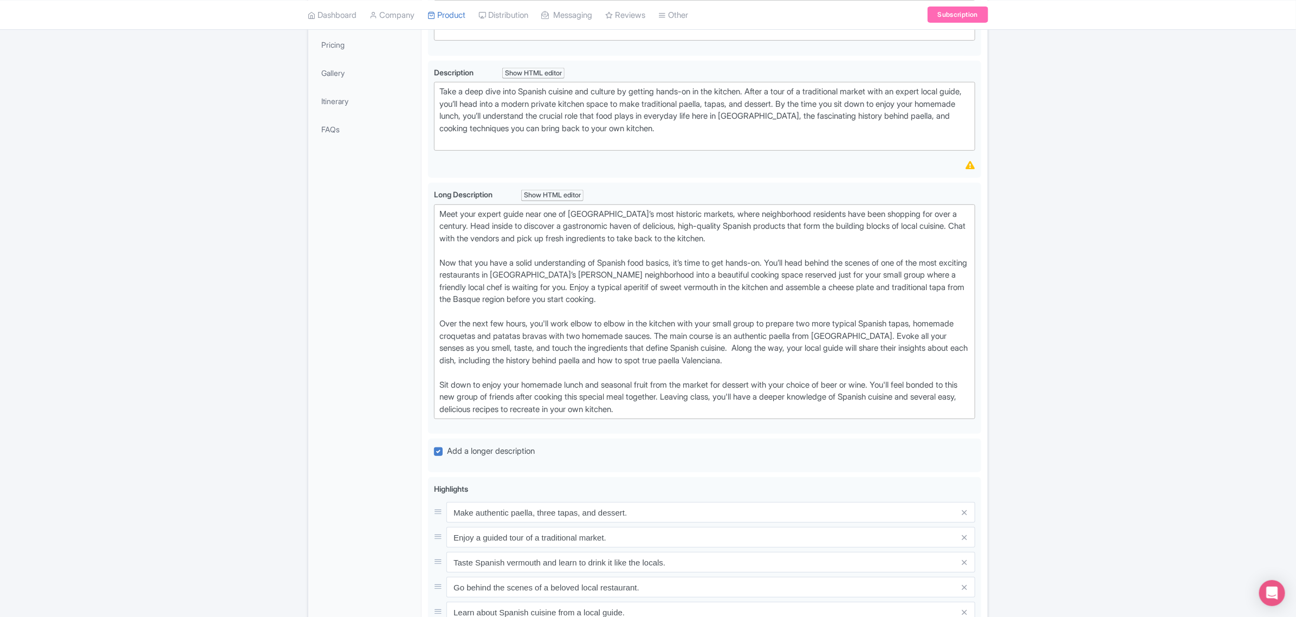
scroll to position [339, 0]
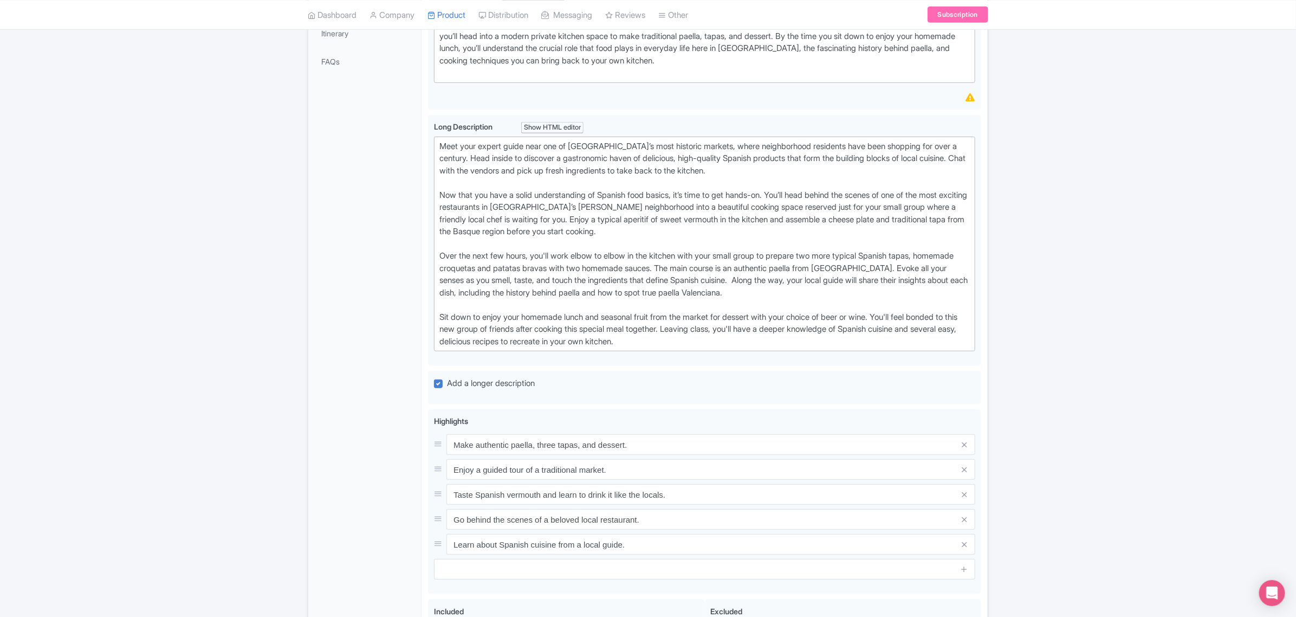
type trix-editor "<lor>Ipsu dolo sitame conse adip eli se Doeius’t inci utlabore etdolor, magna a…"
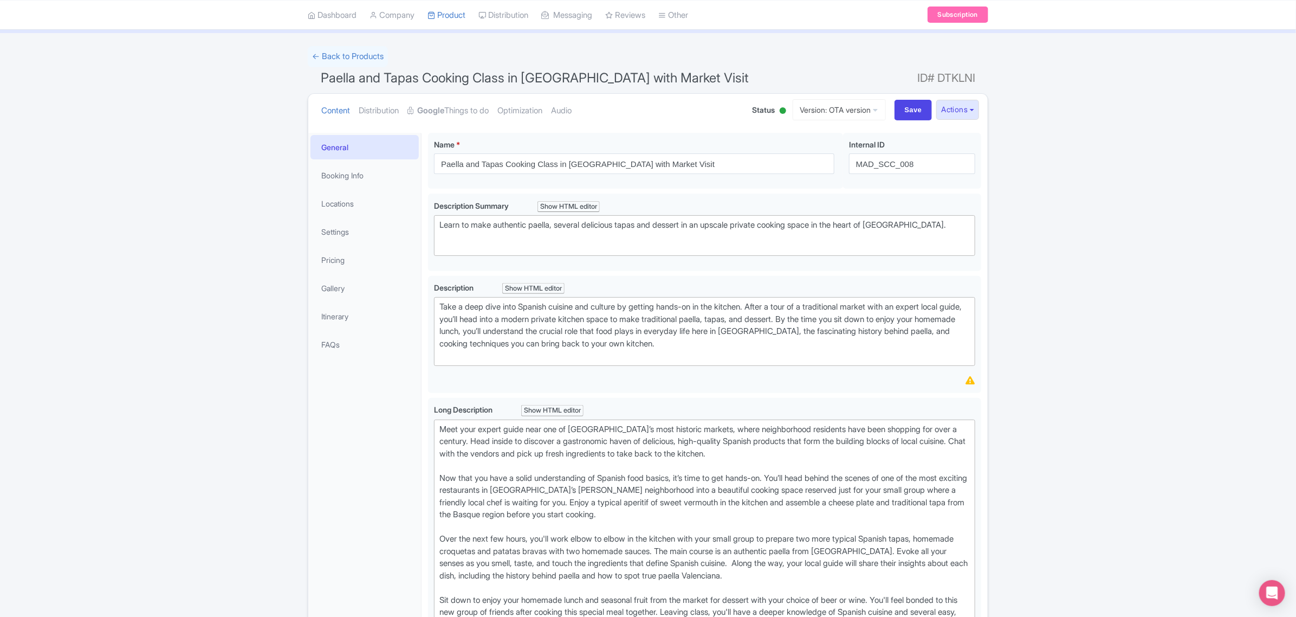
scroll to position [0, 0]
